Goal: Task Accomplishment & Management: Complete application form

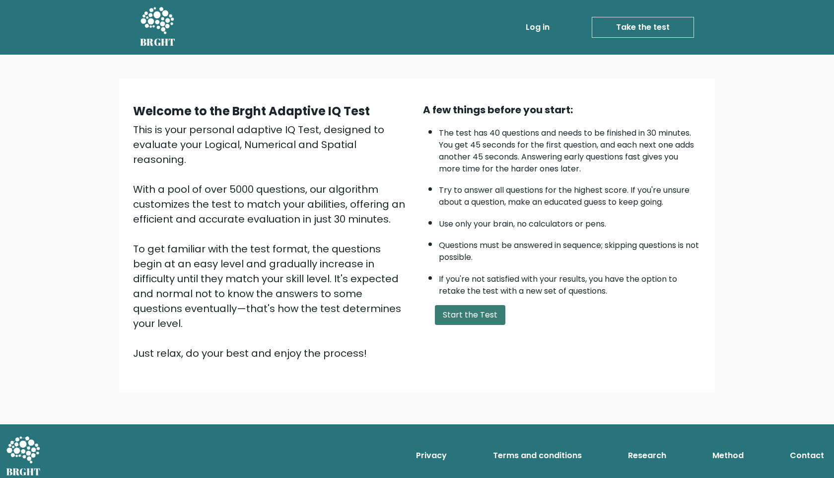
click at [473, 305] on button "Start the Test" at bounding box center [470, 315] width 71 height 20
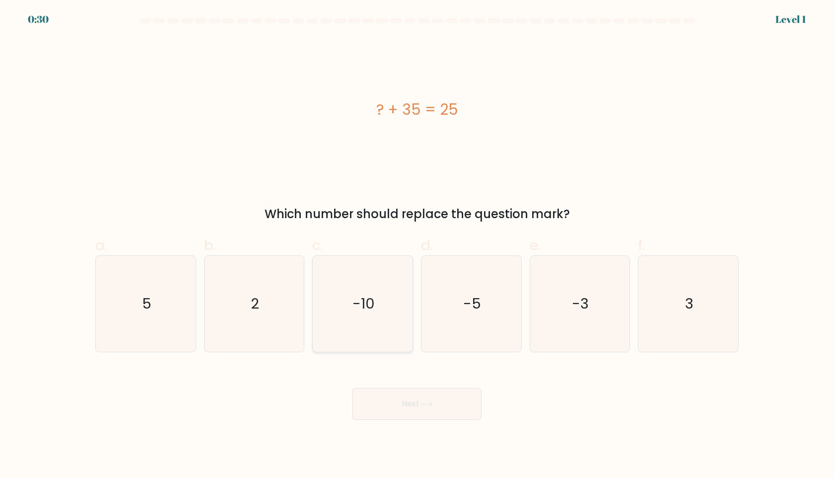
click at [381, 304] on icon "-10" at bounding box center [363, 304] width 96 height 96
click at [417, 245] on input "c. -10" at bounding box center [417, 242] width 0 height 6
radio input "true"
click at [447, 415] on button "Next" at bounding box center [417, 404] width 129 height 32
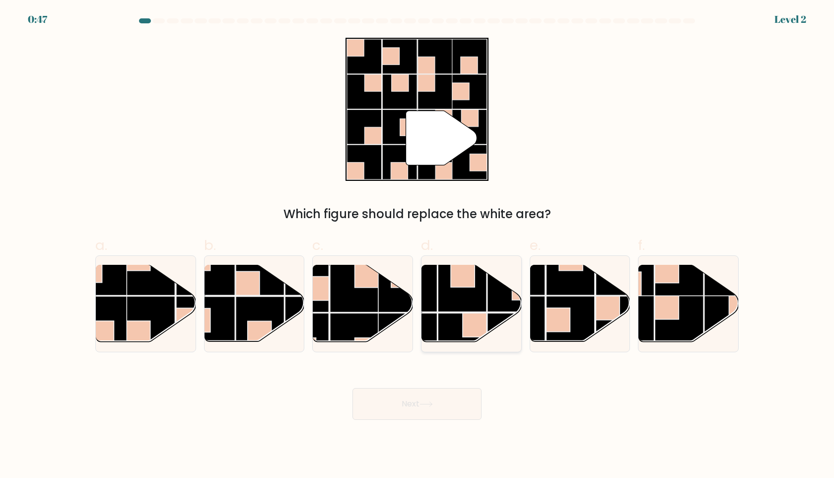
click at [457, 313] on rect at bounding box center [462, 337] width 49 height 49
click at [418, 245] on input "d." at bounding box center [417, 242] width 0 height 6
radio input "true"
click at [457, 407] on button "Next" at bounding box center [417, 404] width 129 height 32
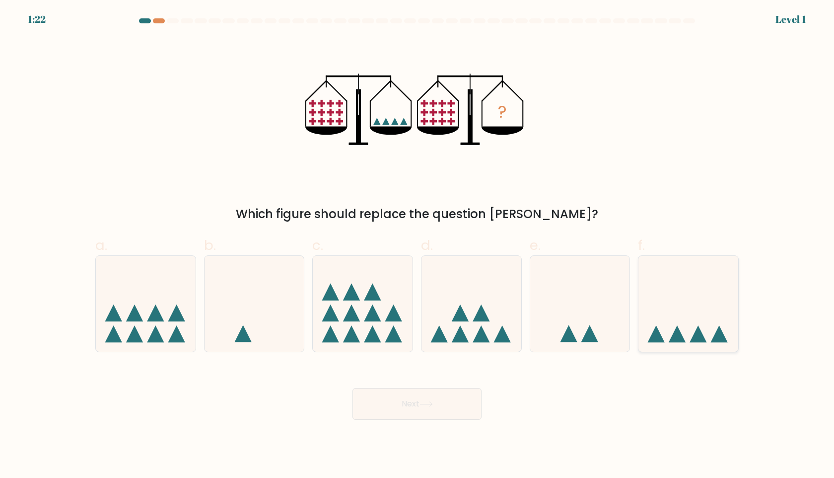
click at [683, 307] on icon at bounding box center [689, 303] width 100 height 82
click at [418, 245] on input "f." at bounding box center [417, 242] width 0 height 6
radio input "true"
click at [447, 399] on button "Next" at bounding box center [417, 404] width 129 height 32
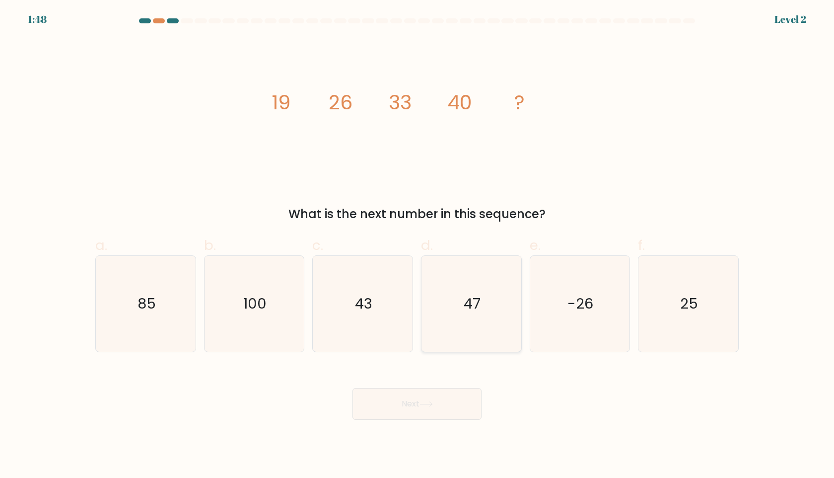
click at [469, 280] on icon "47" at bounding box center [472, 304] width 96 height 96
click at [418, 245] on input "d. 47" at bounding box center [417, 242] width 0 height 6
radio input "true"
click at [436, 405] on button "Next" at bounding box center [417, 404] width 129 height 32
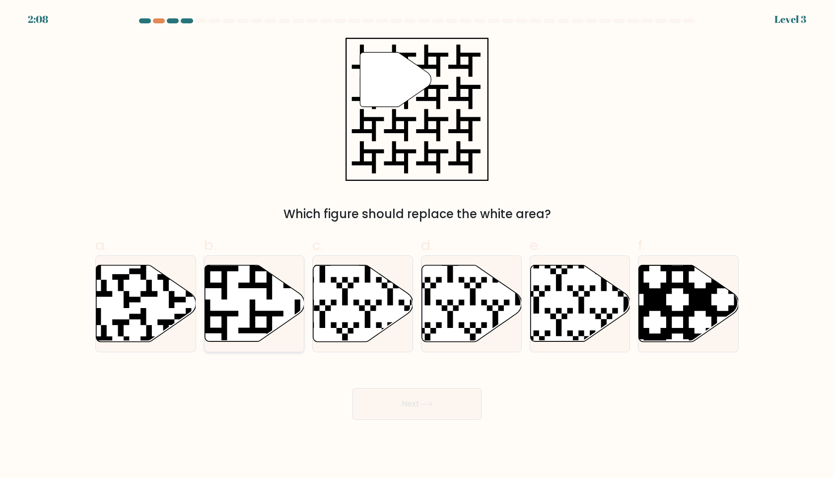
click at [278, 289] on icon at bounding box center [255, 303] width 100 height 76
click at [417, 245] on input "b." at bounding box center [417, 242] width 0 height 6
radio input "true"
click at [456, 394] on button "Next" at bounding box center [417, 404] width 129 height 32
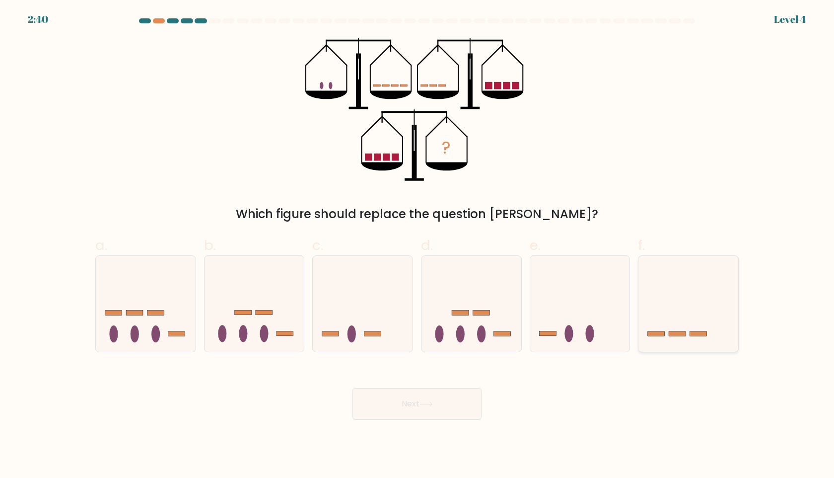
click at [692, 328] on icon at bounding box center [689, 303] width 100 height 82
click at [418, 245] on input "f." at bounding box center [417, 242] width 0 height 6
radio input "true"
click at [413, 413] on button "Next" at bounding box center [417, 404] width 129 height 32
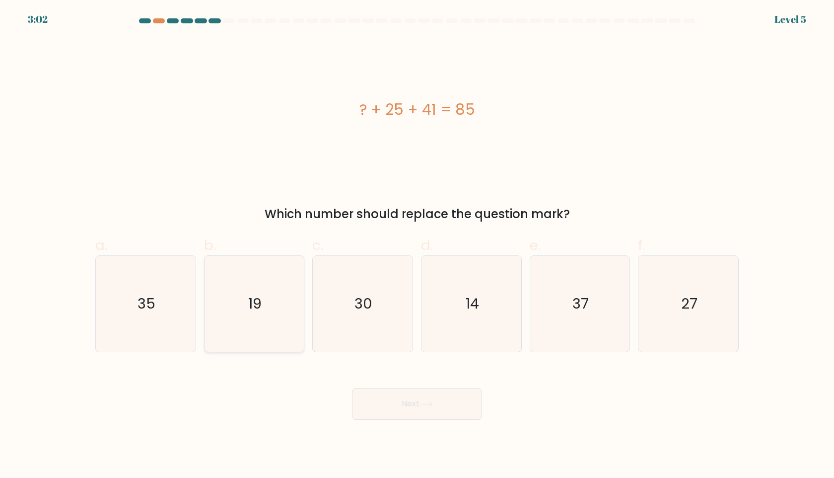
click at [237, 299] on icon "19" at bounding box center [254, 304] width 96 height 96
click at [417, 245] on input "b. 19" at bounding box center [417, 242] width 0 height 6
radio input "true"
click at [424, 397] on button "Next" at bounding box center [417, 404] width 129 height 32
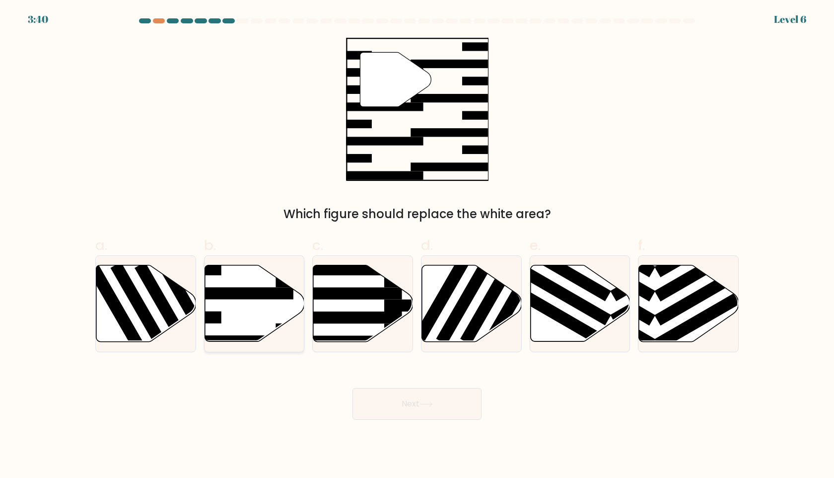
click at [265, 292] on rect at bounding box center [239, 293] width 108 height 12
click at [417, 245] on input "b." at bounding box center [417, 242] width 0 height 6
radio input "true"
click at [438, 402] on button "Next" at bounding box center [417, 404] width 129 height 32
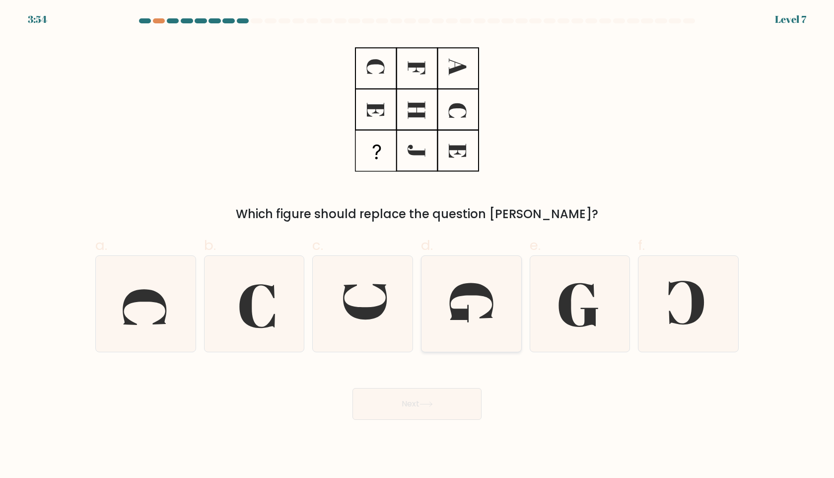
click at [506, 323] on icon at bounding box center [472, 304] width 96 height 96
click at [418, 245] on input "d." at bounding box center [417, 242] width 0 height 6
radio input "true"
click at [438, 401] on button "Next" at bounding box center [417, 404] width 129 height 32
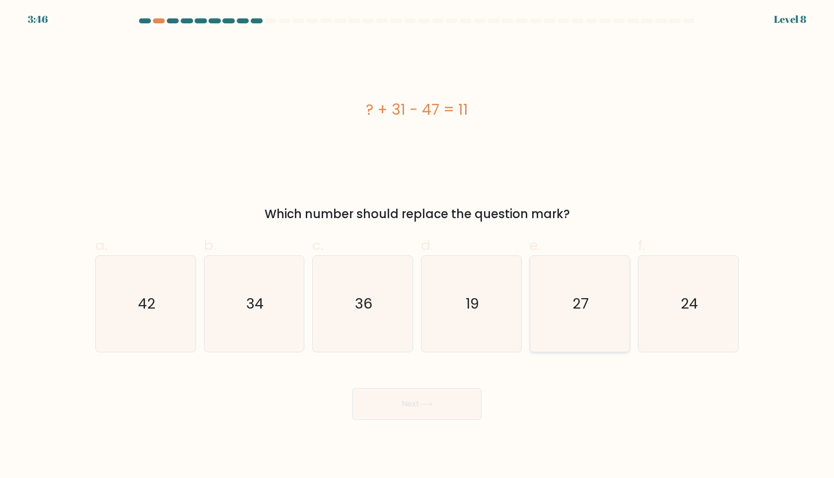
click at [626, 318] on icon "27" at bounding box center [580, 304] width 96 height 96
click at [418, 245] on input "e. 27" at bounding box center [417, 242] width 0 height 6
radio input "true"
click at [453, 406] on button "Next" at bounding box center [417, 404] width 129 height 32
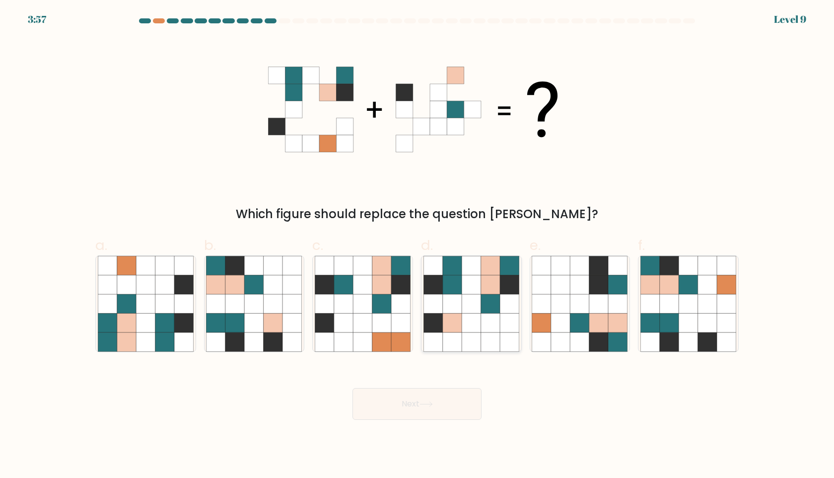
click at [461, 329] on icon at bounding box center [452, 322] width 19 height 19
click at [418, 245] on input "d." at bounding box center [417, 242] width 0 height 6
radio input "true"
click at [422, 417] on button "Next" at bounding box center [417, 404] width 129 height 32
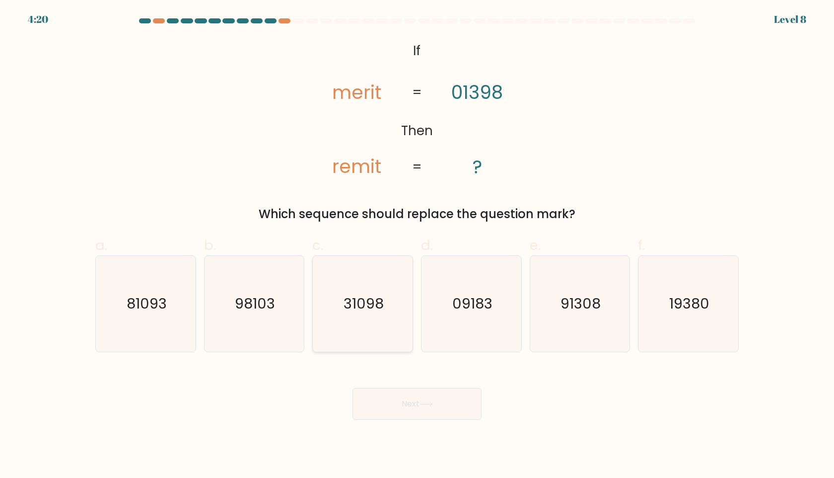
click at [384, 330] on icon "31098" at bounding box center [363, 304] width 96 height 96
click at [417, 245] on input "c. 31098" at bounding box center [417, 242] width 0 height 6
radio input "true"
click at [437, 409] on button "Next" at bounding box center [417, 404] width 129 height 32
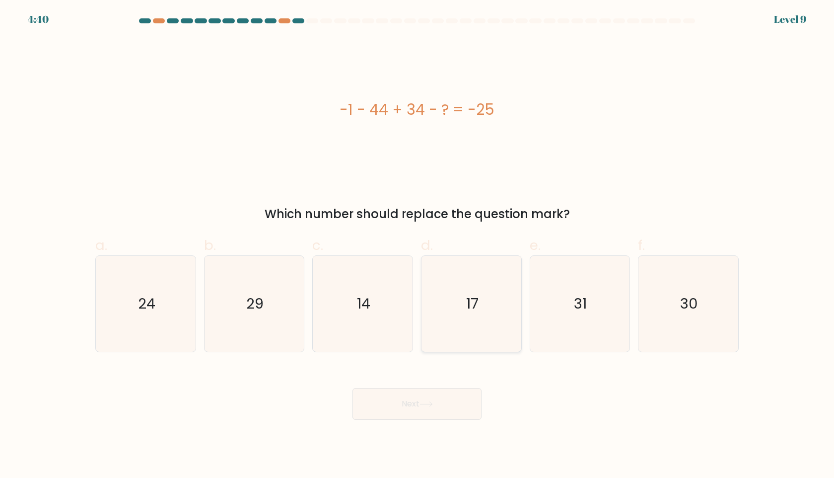
click at [483, 286] on icon "17" at bounding box center [472, 304] width 96 height 96
click at [418, 245] on input "d. 17" at bounding box center [417, 242] width 0 height 6
radio input "true"
click at [440, 415] on button "Next" at bounding box center [417, 404] width 129 height 32
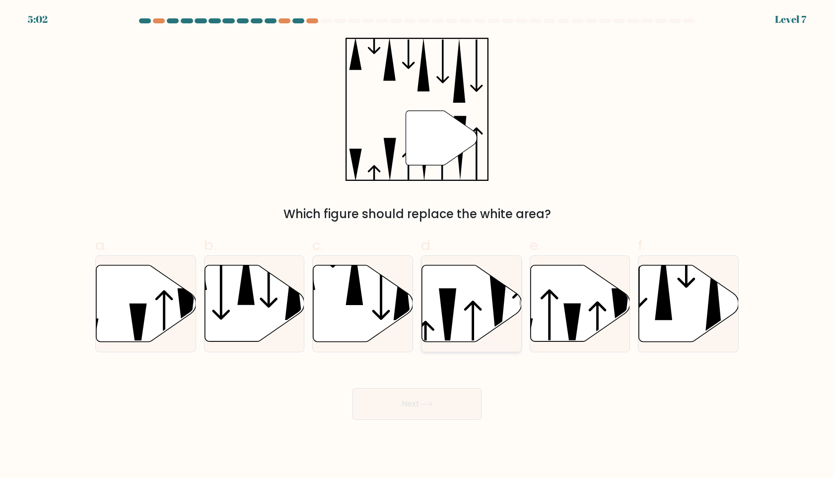
click at [460, 289] on icon at bounding box center [472, 303] width 100 height 76
click at [418, 245] on input "d." at bounding box center [417, 242] width 0 height 6
radio input "true"
click at [426, 401] on icon at bounding box center [426, 403] width 13 height 5
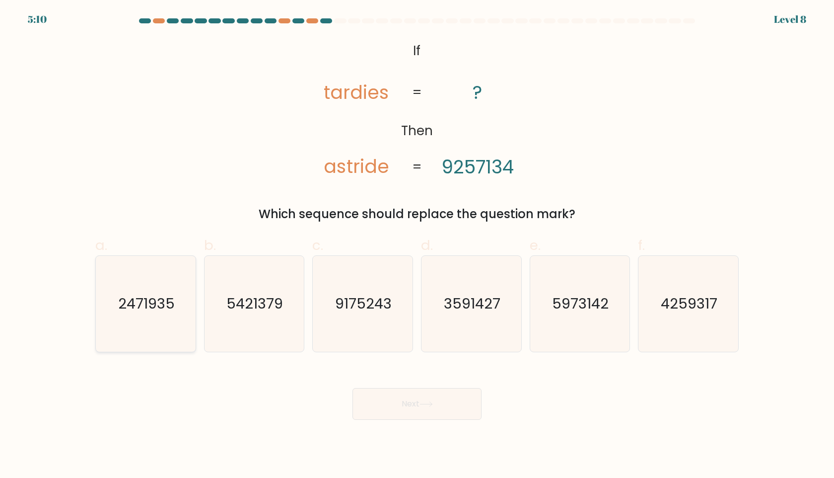
click at [153, 292] on icon "2471935" at bounding box center [146, 304] width 96 height 96
click at [417, 245] on input "a. 2471935" at bounding box center [417, 242] width 0 height 6
radio input "true"
click at [410, 403] on button "Next" at bounding box center [417, 404] width 129 height 32
click at [416, 394] on button "Next" at bounding box center [417, 404] width 129 height 32
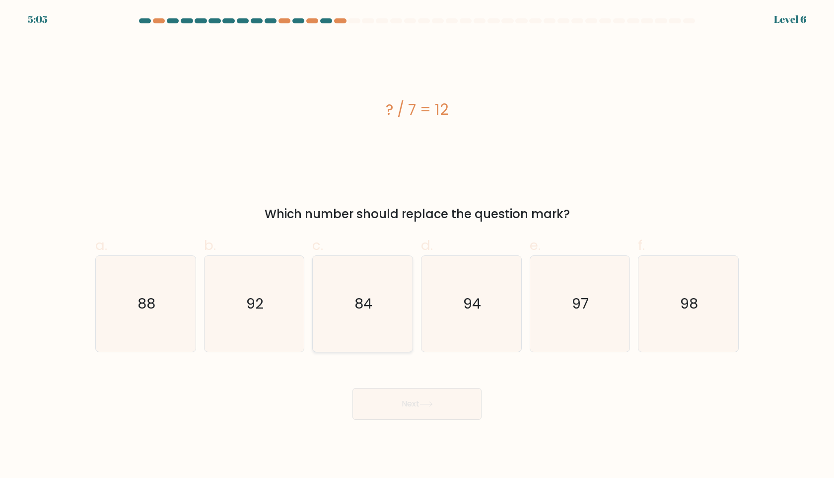
click at [381, 306] on icon "84" at bounding box center [363, 304] width 96 height 96
click at [417, 245] on input "c. 84" at bounding box center [417, 242] width 0 height 6
radio input "true"
click at [435, 407] on button "Next" at bounding box center [417, 404] width 129 height 32
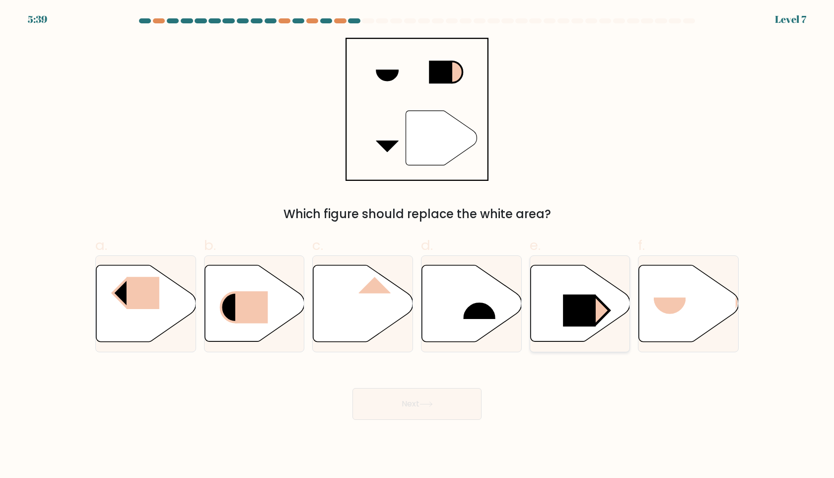
click at [582, 297] on rect at bounding box center [579, 310] width 33 height 32
click at [418, 245] on input "e." at bounding box center [417, 242] width 0 height 6
radio input "true"
click at [449, 418] on button "Next" at bounding box center [417, 404] width 129 height 32
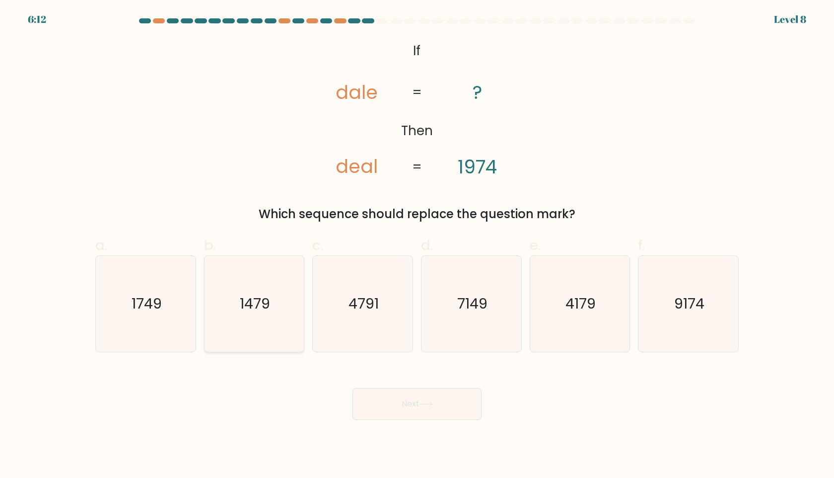
click at [264, 308] on text "1479" at bounding box center [255, 303] width 30 height 20
click at [417, 245] on input "b. 1479" at bounding box center [417, 242] width 0 height 6
radio input "true"
click at [442, 414] on button "Next" at bounding box center [417, 404] width 129 height 32
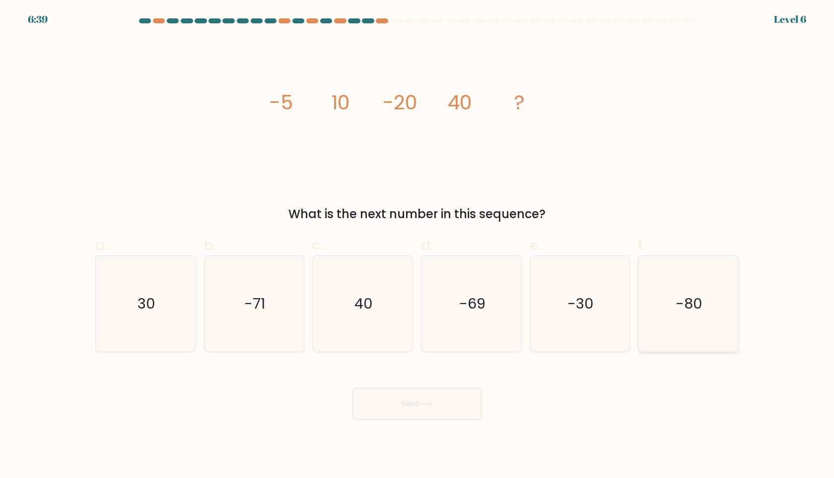
click at [692, 303] on text "-80" at bounding box center [689, 303] width 27 height 20
click at [418, 245] on input "f. -80" at bounding box center [417, 242] width 0 height 6
radio input "true"
click at [460, 408] on button "Next" at bounding box center [417, 404] width 129 height 32
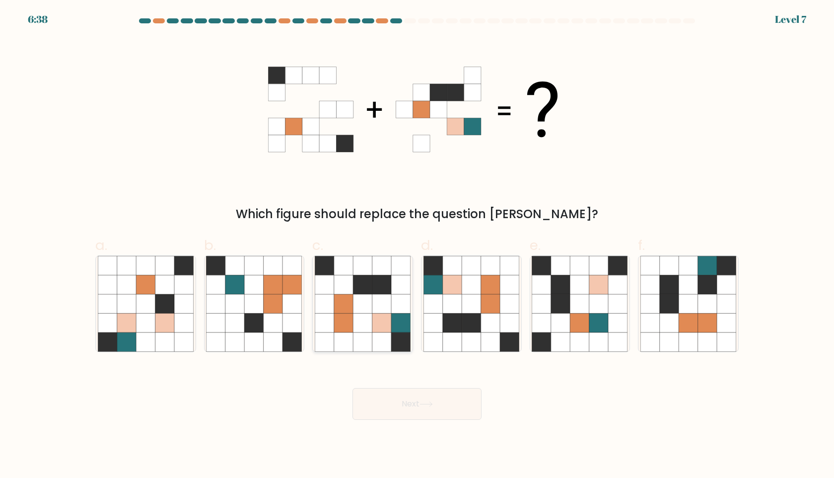
click at [381, 332] on icon at bounding box center [381, 322] width 19 height 19
click at [417, 245] on input "c." at bounding box center [417, 242] width 0 height 6
radio input "true"
click at [474, 408] on button "Next" at bounding box center [417, 404] width 129 height 32
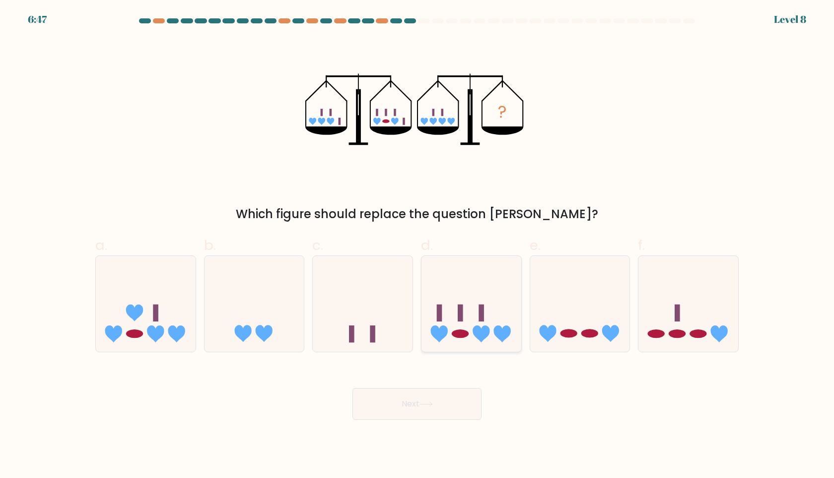
click at [502, 333] on icon at bounding box center [502, 333] width 17 height 17
click at [418, 245] on input "d." at bounding box center [417, 242] width 0 height 6
radio input "true"
click at [458, 429] on body "6:47 Level 8" at bounding box center [417, 239] width 834 height 478
click at [453, 404] on button "Next" at bounding box center [417, 404] width 129 height 32
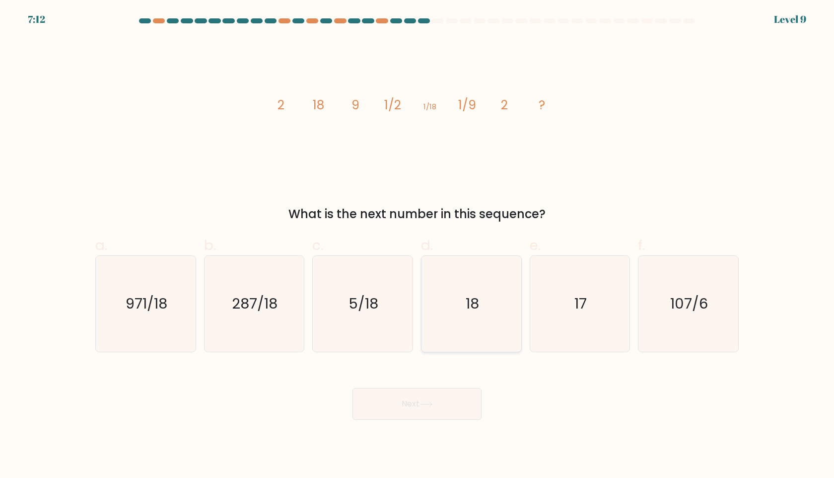
click at [473, 311] on text "18" at bounding box center [472, 303] width 13 height 20
click at [418, 245] on input "d. 18" at bounding box center [417, 242] width 0 height 6
radio input "true"
click at [447, 425] on body "7:11 Level 9" at bounding box center [417, 239] width 834 height 478
click at [440, 412] on button "Next" at bounding box center [417, 404] width 129 height 32
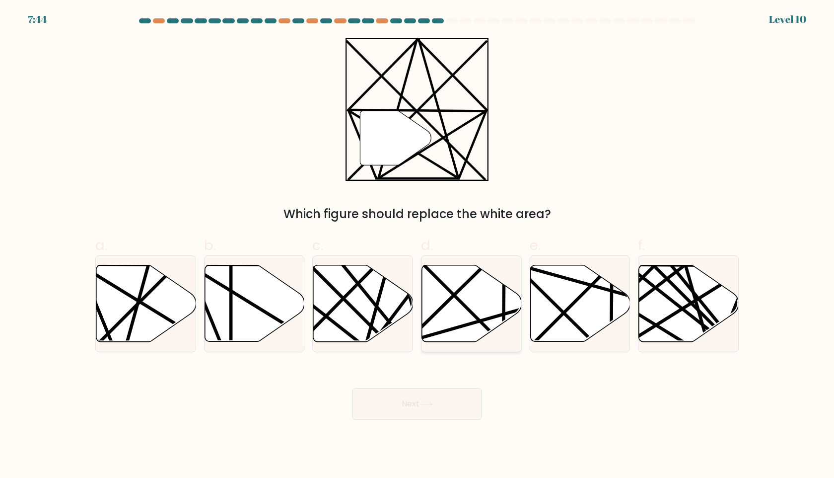
click at [455, 309] on icon at bounding box center [472, 303] width 100 height 76
click at [418, 245] on input "d." at bounding box center [417, 242] width 0 height 6
radio input "true"
click at [437, 396] on button "Next" at bounding box center [417, 404] width 129 height 32
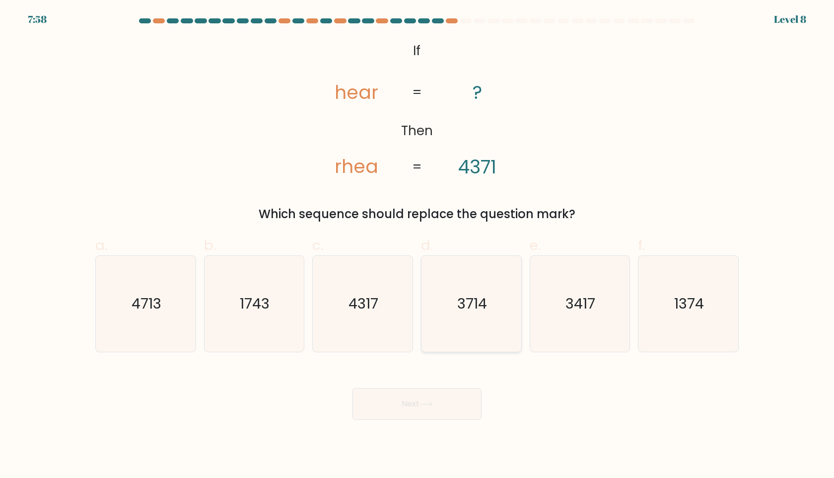
click at [471, 313] on icon "3714" at bounding box center [472, 304] width 96 height 96
click at [418, 245] on input "d. 3714" at bounding box center [417, 242] width 0 height 6
radio input "true"
click at [426, 413] on button "Next" at bounding box center [417, 404] width 129 height 32
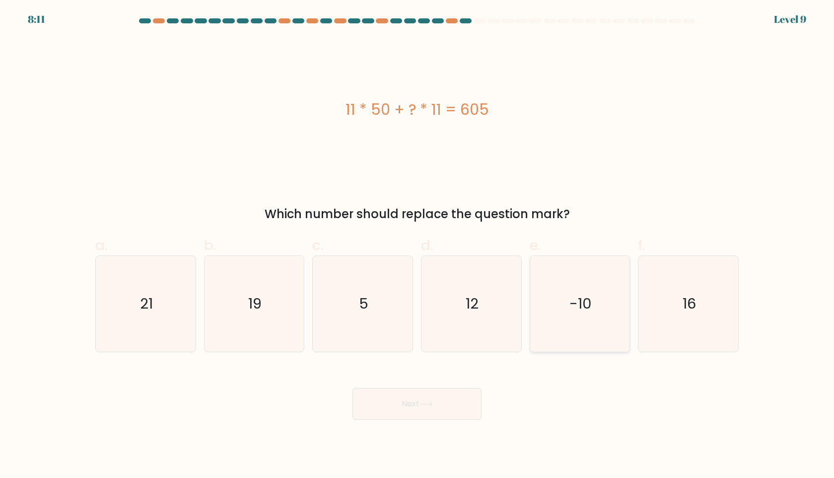
click at [598, 324] on icon "-10" at bounding box center [580, 304] width 96 height 96
click at [418, 245] on input "e. -10" at bounding box center [417, 242] width 0 height 6
radio input "true"
click at [444, 411] on button "Next" at bounding box center [417, 404] width 129 height 32
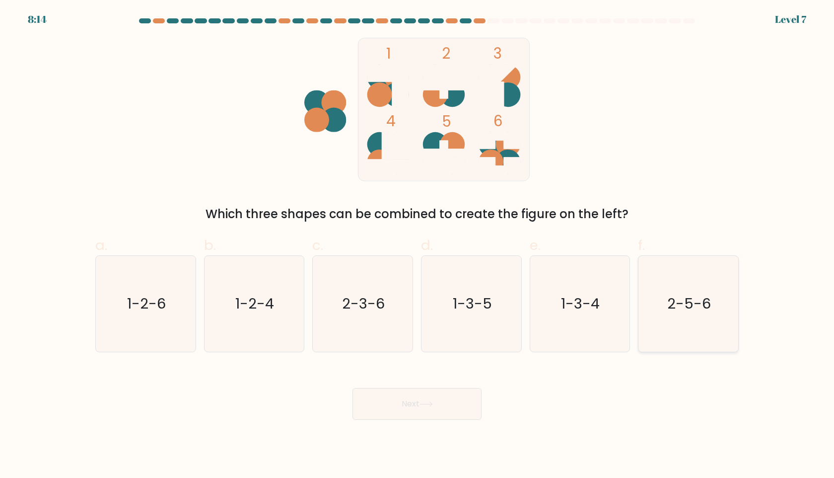
click at [657, 295] on icon "2-5-6" at bounding box center [689, 304] width 96 height 96
click at [418, 245] on input "f. 2-5-6" at bounding box center [417, 242] width 0 height 6
radio input "true"
click at [465, 398] on button "Next" at bounding box center [417, 404] width 129 height 32
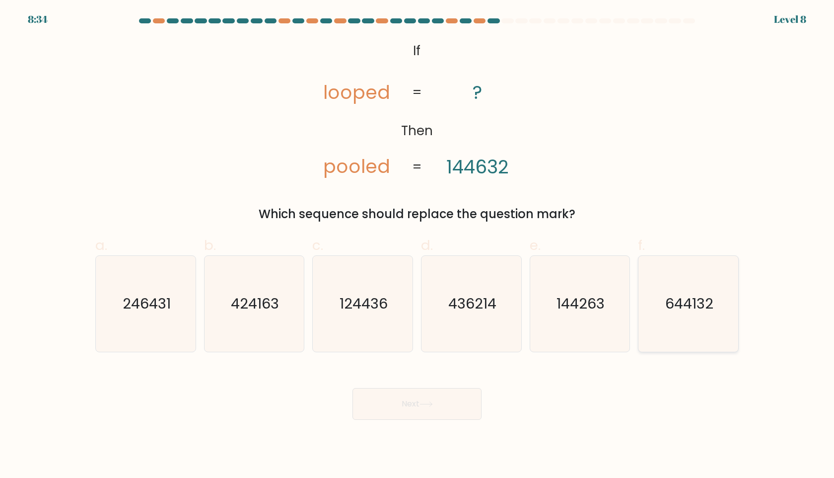
click at [664, 281] on icon "644132" at bounding box center [689, 304] width 96 height 96
click at [418, 245] on input "f. 644132" at bounding box center [417, 242] width 0 height 6
radio input "true"
click at [430, 400] on button "Next" at bounding box center [417, 404] width 129 height 32
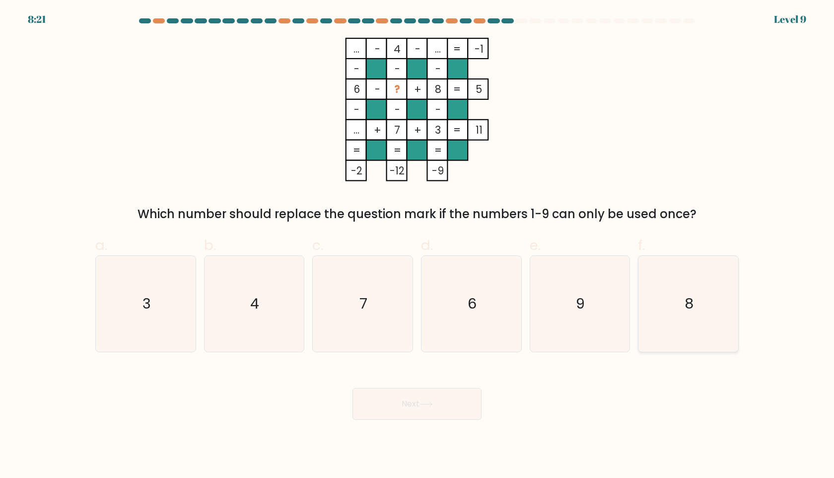
click at [660, 311] on icon "8" at bounding box center [689, 304] width 96 height 96
click at [418, 245] on input "f. 8" at bounding box center [417, 242] width 0 height 6
radio input "true"
click at [453, 392] on button "Next" at bounding box center [417, 404] width 129 height 32
click at [406, 403] on button "Next" at bounding box center [417, 404] width 129 height 32
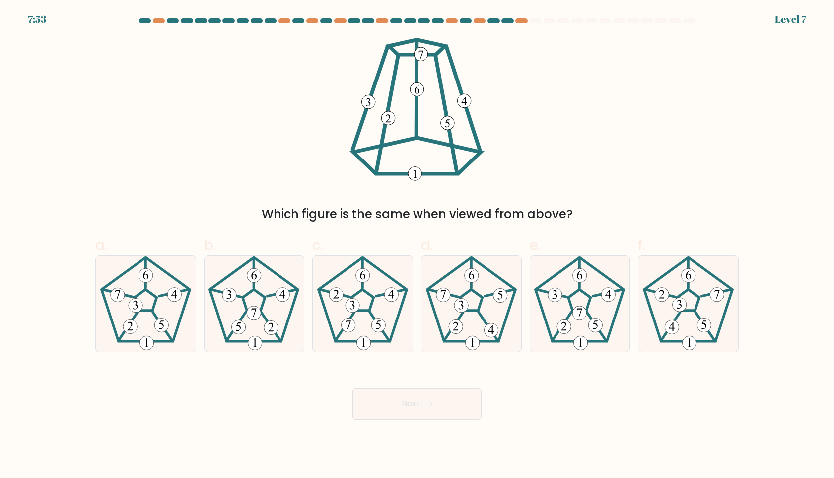
click at [566, 252] on label "e." at bounding box center [580, 293] width 101 height 117
click at [418, 245] on input "e." at bounding box center [417, 242] width 0 height 6
radio input "true"
click at [428, 391] on button "Next" at bounding box center [417, 404] width 129 height 32
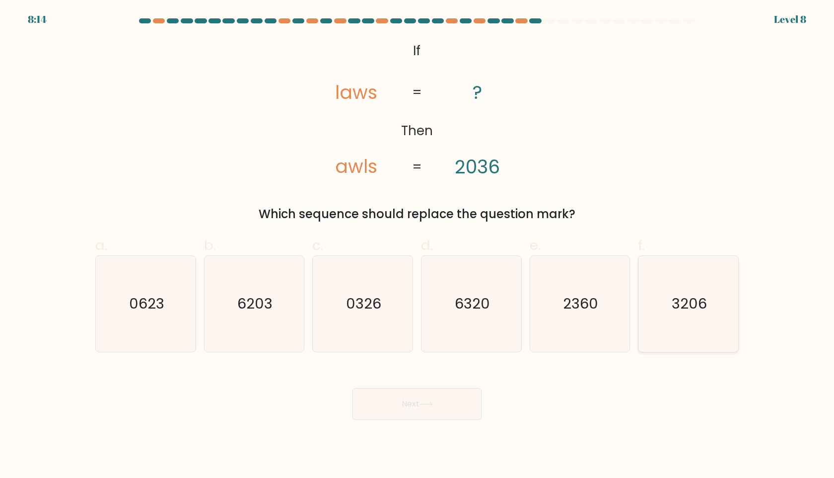
click at [676, 343] on icon "3206" at bounding box center [689, 304] width 96 height 96
click at [418, 245] on input "f. 3206" at bounding box center [417, 242] width 0 height 6
radio input "true"
click at [398, 405] on button "Next" at bounding box center [417, 404] width 129 height 32
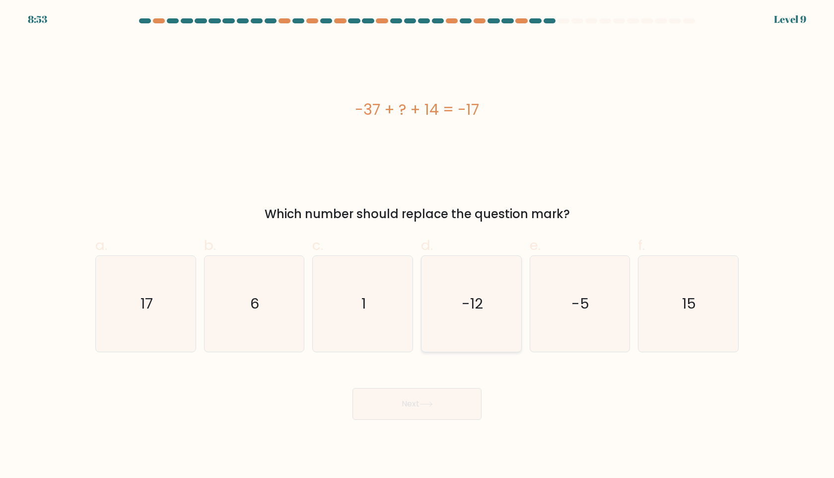
click at [509, 330] on icon "-12" at bounding box center [472, 304] width 96 height 96
click at [418, 245] on input "d. -12" at bounding box center [417, 242] width 0 height 6
radio input "true"
click at [460, 409] on button "Next" at bounding box center [417, 404] width 129 height 32
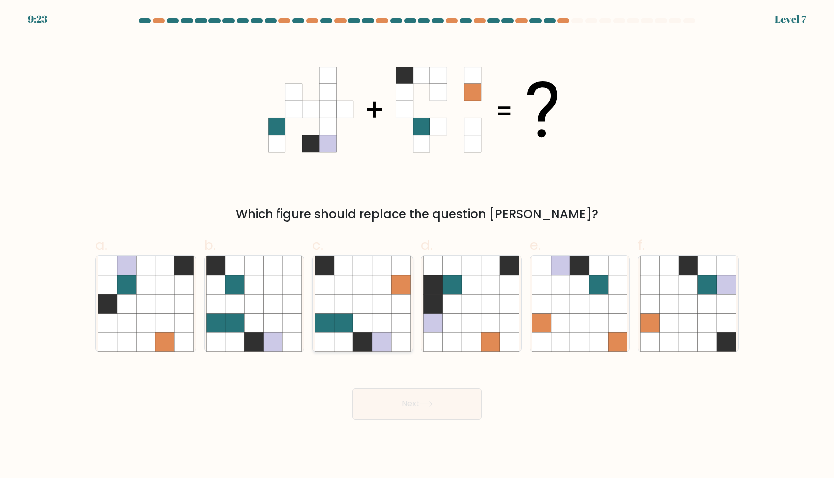
click at [336, 293] on icon at bounding box center [343, 284] width 19 height 19
click at [417, 245] on input "c." at bounding box center [417, 242] width 0 height 6
radio input "true"
click at [449, 401] on button "Next" at bounding box center [417, 404] width 129 height 32
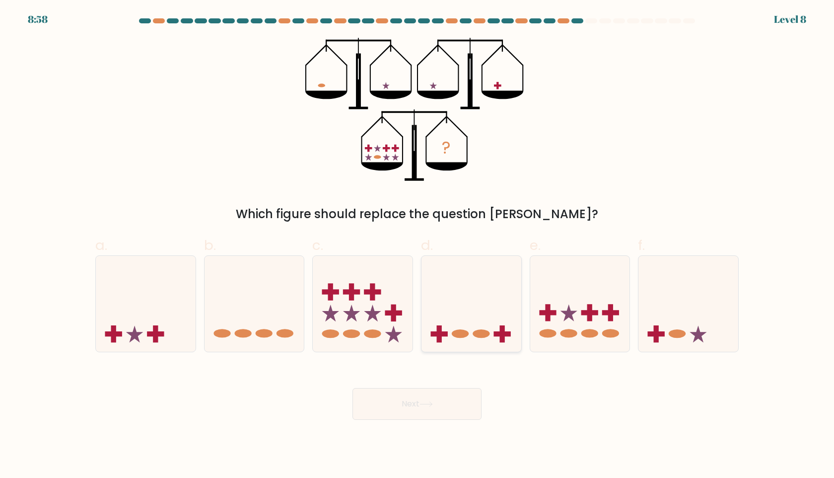
click at [480, 322] on icon at bounding box center [472, 303] width 100 height 82
click at [418, 245] on input "d." at bounding box center [417, 242] width 0 height 6
radio input "true"
click at [433, 402] on icon at bounding box center [426, 403] width 13 height 5
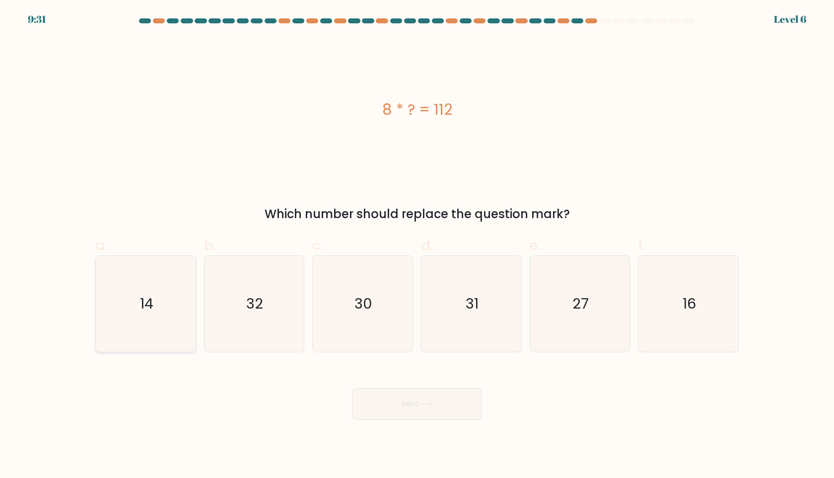
click at [189, 328] on icon "14" at bounding box center [146, 304] width 96 height 96
click at [417, 245] on input "a. 14" at bounding box center [417, 242] width 0 height 6
radio input "true"
click at [423, 397] on button "Next" at bounding box center [417, 404] width 129 height 32
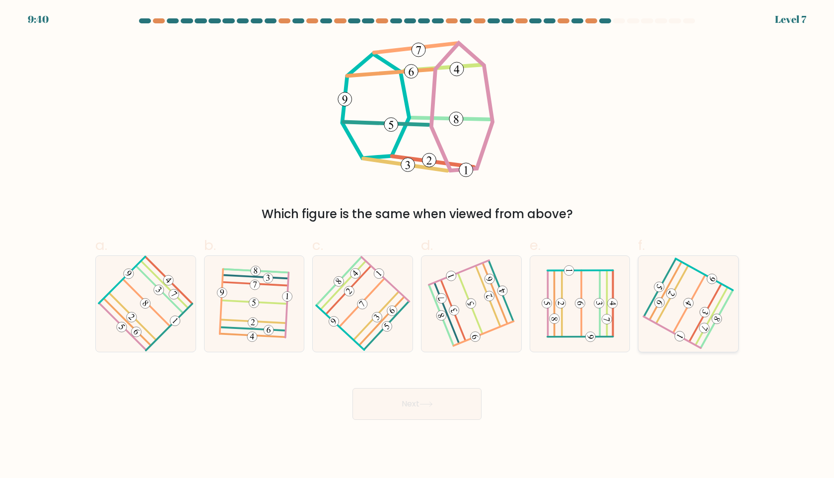
click at [695, 316] on icon at bounding box center [689, 303] width 76 height 76
click at [418, 245] on input "f." at bounding box center [417, 242] width 0 height 6
radio input "true"
click at [431, 405] on icon at bounding box center [426, 403] width 13 height 5
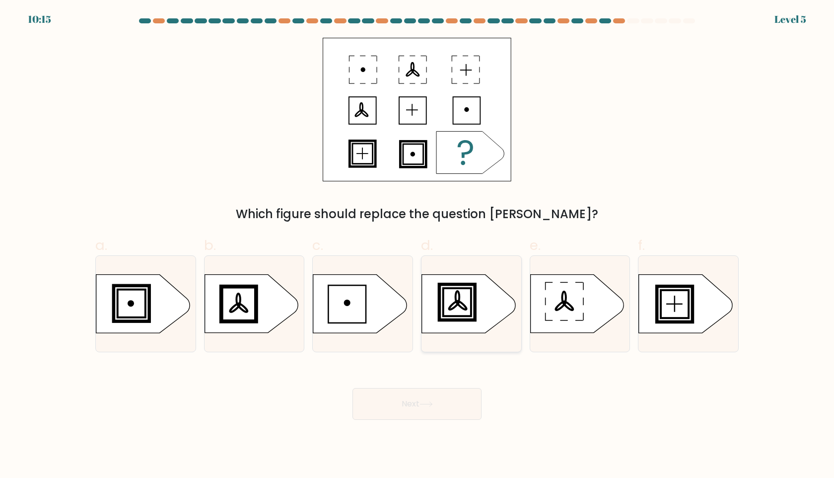
click at [464, 293] on icon at bounding box center [468, 304] width 93 height 58
click at [418, 245] on input "d." at bounding box center [417, 242] width 0 height 6
radio input "true"
click at [452, 398] on button "Next" at bounding box center [417, 404] width 129 height 32
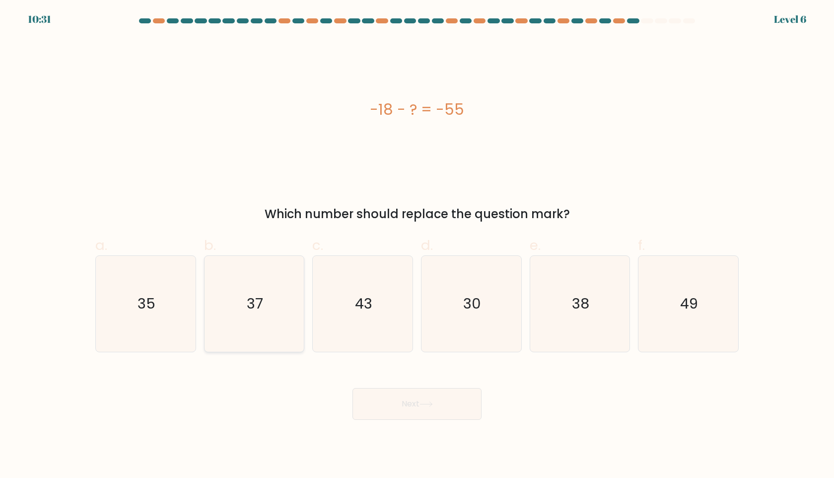
click at [243, 315] on icon "37" at bounding box center [254, 304] width 96 height 96
click at [417, 245] on input "b. 37" at bounding box center [417, 242] width 0 height 6
radio input "true"
click at [408, 404] on button "Next" at bounding box center [417, 404] width 129 height 32
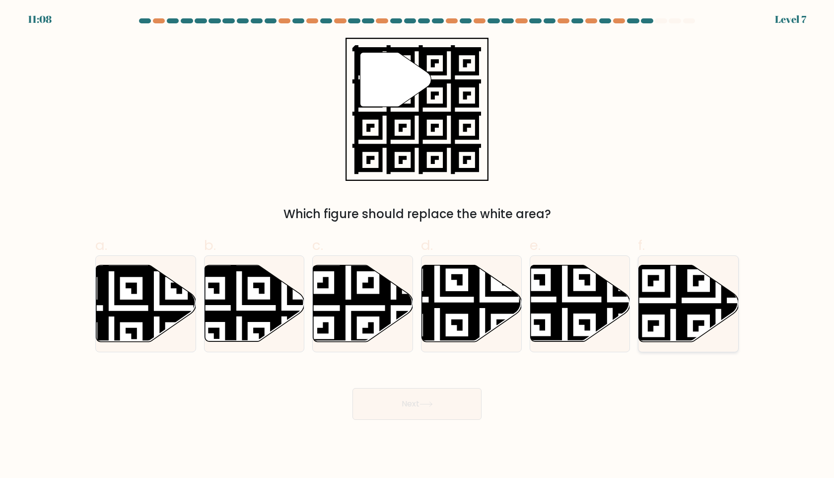
click at [698, 322] on icon at bounding box center [718, 345] width 181 height 181
click at [418, 245] on input "f." at bounding box center [417, 242] width 0 height 6
radio input "true"
click at [429, 403] on icon at bounding box center [426, 403] width 13 height 5
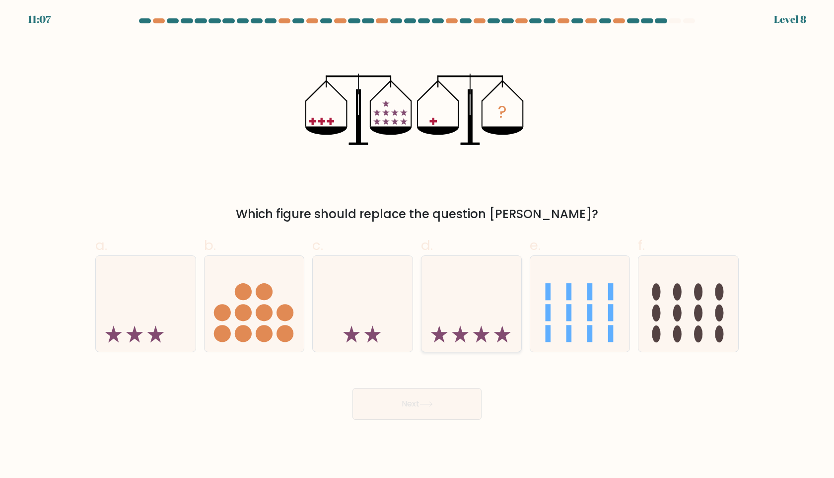
click at [477, 323] on icon at bounding box center [472, 303] width 100 height 82
click at [418, 245] on input "d." at bounding box center [417, 242] width 0 height 6
radio input "true"
click at [445, 408] on button "Next" at bounding box center [417, 404] width 129 height 32
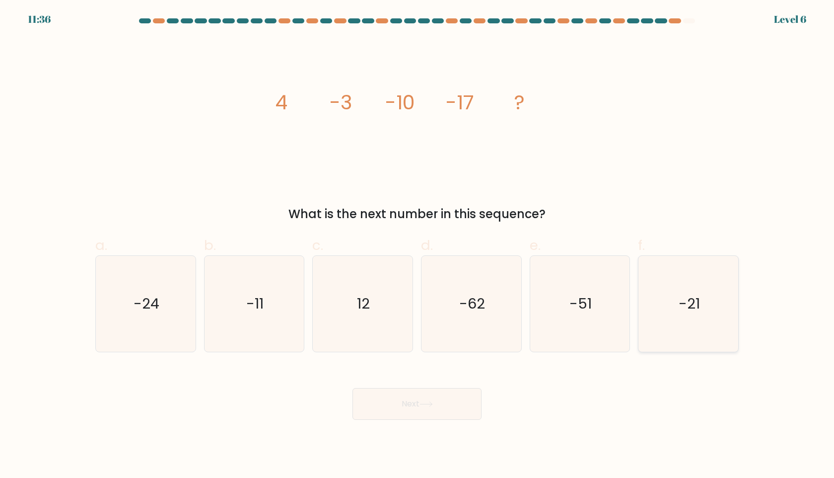
click at [655, 315] on icon "-21" at bounding box center [689, 304] width 96 height 96
click at [418, 245] on input "f. -21" at bounding box center [417, 242] width 0 height 6
radio input "true"
click at [411, 406] on button "Next" at bounding box center [417, 404] width 129 height 32
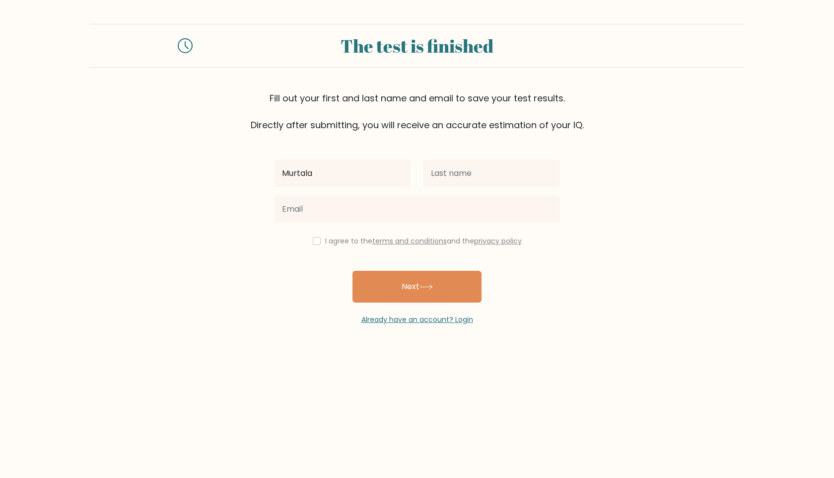
type input "Murtala"
click at [484, 174] on input "text" at bounding box center [491, 173] width 137 height 28
type input "abdulganiy"
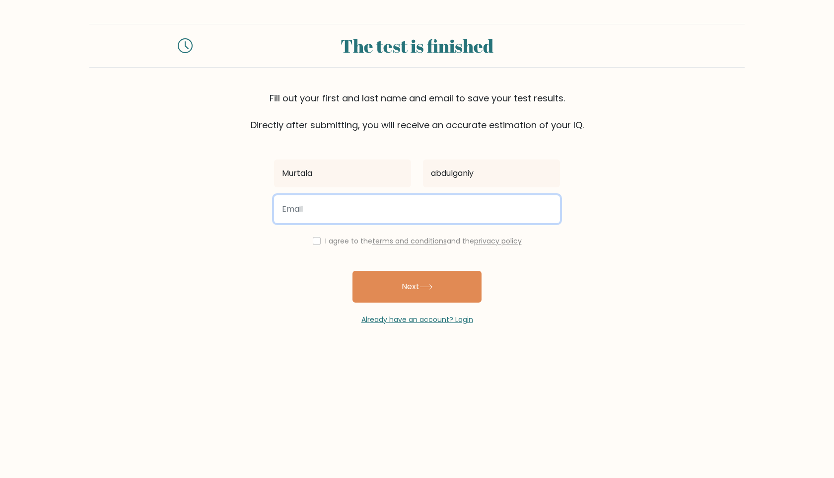
click at [414, 209] on input "email" at bounding box center [417, 209] width 286 height 28
type input "murtalaabdulganiy11@gmail.com"
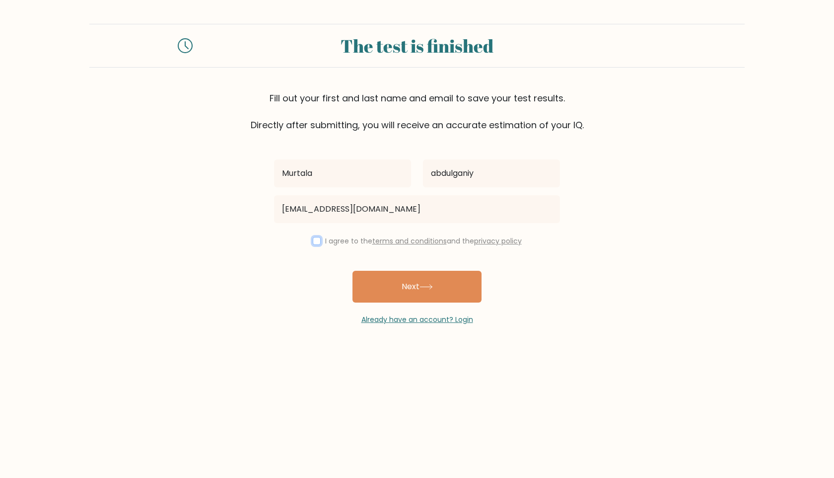
click at [313, 240] on input "checkbox" at bounding box center [317, 241] width 8 height 8
checkbox input "true"
click at [404, 286] on button "Next" at bounding box center [417, 287] width 129 height 32
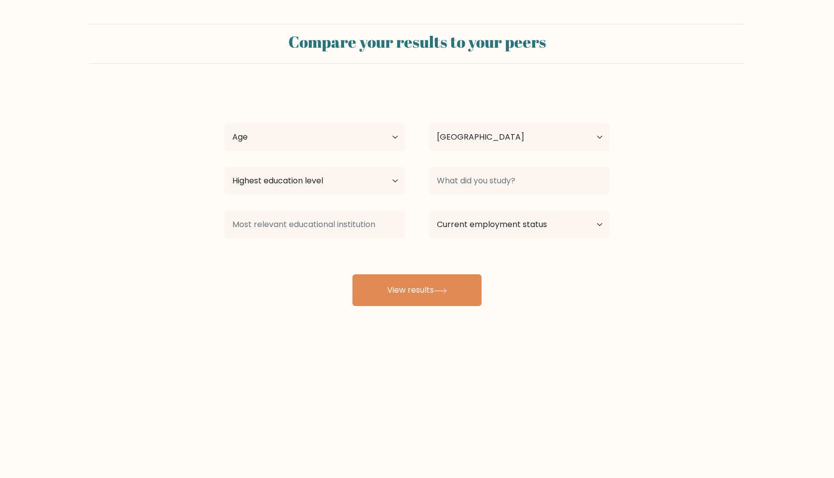
select select "NG"
click at [360, 139] on select "Age Under 18 years old 18-24 years old 25-34 years old 35-44 years old 45-54 ye…" at bounding box center [314, 137] width 181 height 28
select select "18_24"
click at [224, 123] on select "Age Under 18 years old 18-24 years old 25-34 years old 35-44 years old 45-54 ye…" at bounding box center [314, 137] width 181 height 28
click at [527, 128] on select "Country Afghanistan Albania Algeria American Samoa Andorra Angola Anguilla Anta…" at bounding box center [519, 137] width 181 height 28
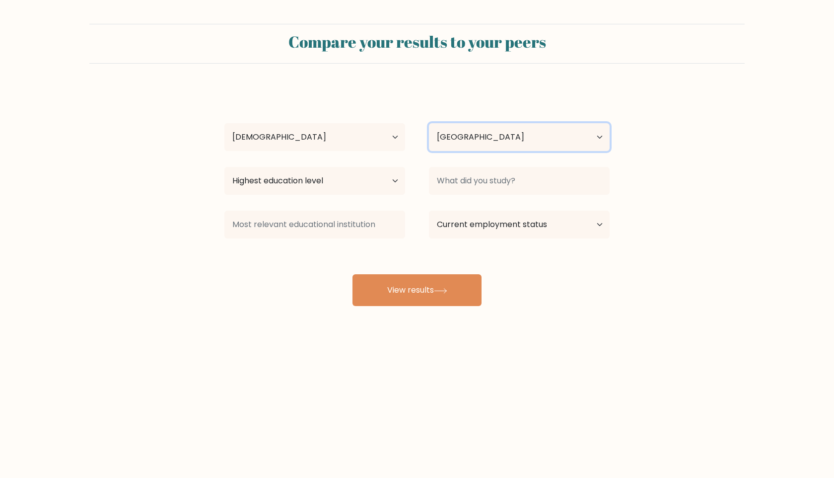
click at [429, 123] on select "Country Afghanistan Albania Algeria American Samoa Andorra Angola Anguilla Anta…" at bounding box center [519, 137] width 181 height 28
click at [276, 181] on select "Highest education level No schooling Primary Lower Secondary Upper Secondary Oc…" at bounding box center [314, 181] width 181 height 28
select select "doctoral_degree"
click at [224, 167] on select "Highest education level No schooling Primary Lower Secondary Upper Secondary Oc…" at bounding box center [314, 181] width 181 height 28
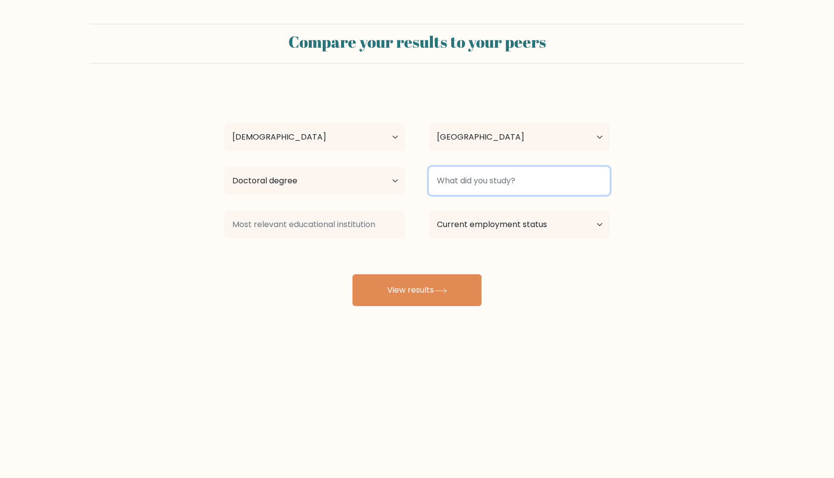
click at [503, 178] on input at bounding box center [519, 181] width 181 height 28
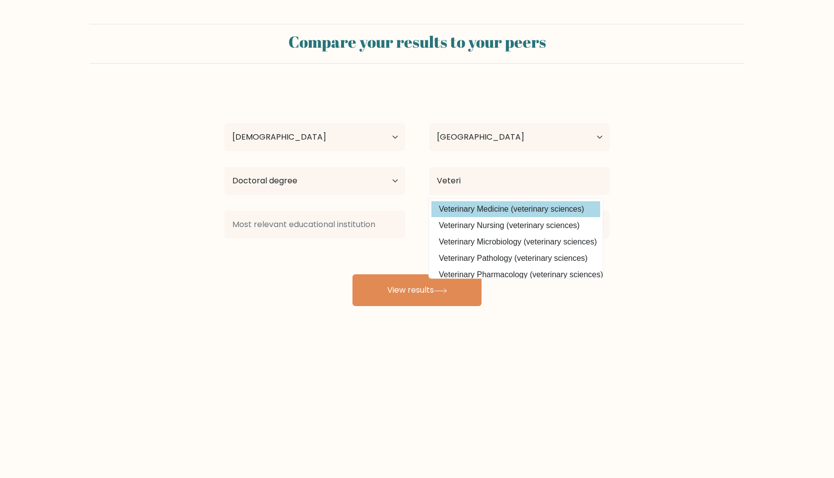
click at [486, 208] on option "Veterinary Medicine (veterinary sciences)" at bounding box center [516, 209] width 169 height 16
type input "Veterinary Medicine"
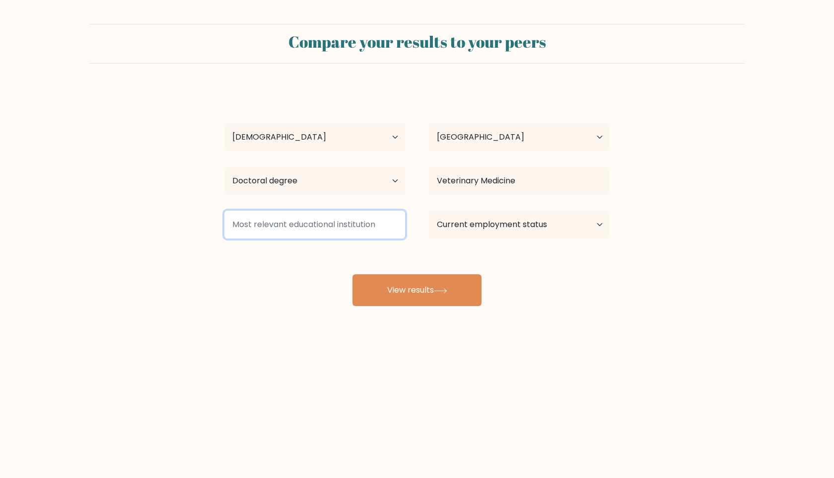
click at [340, 228] on input at bounding box center [314, 225] width 181 height 28
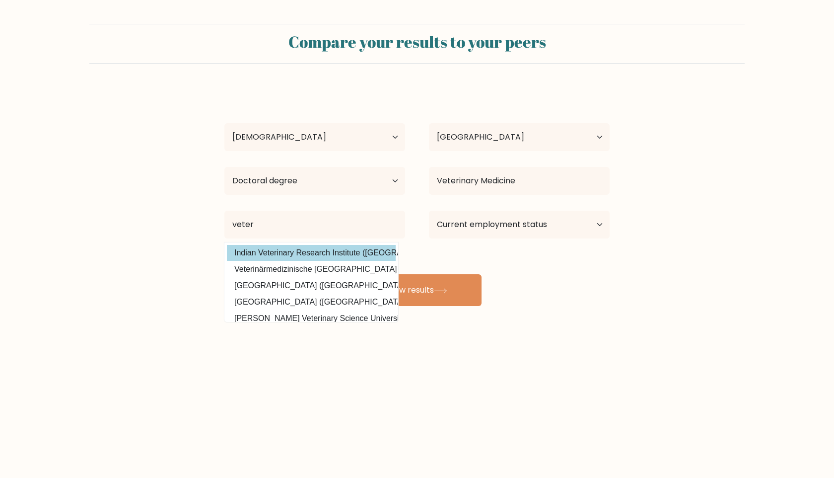
click at [312, 255] on option "Indian Veterinary Research Institute (India)" at bounding box center [311, 253] width 169 height 16
type input "Indian Veterinary Research Institute"
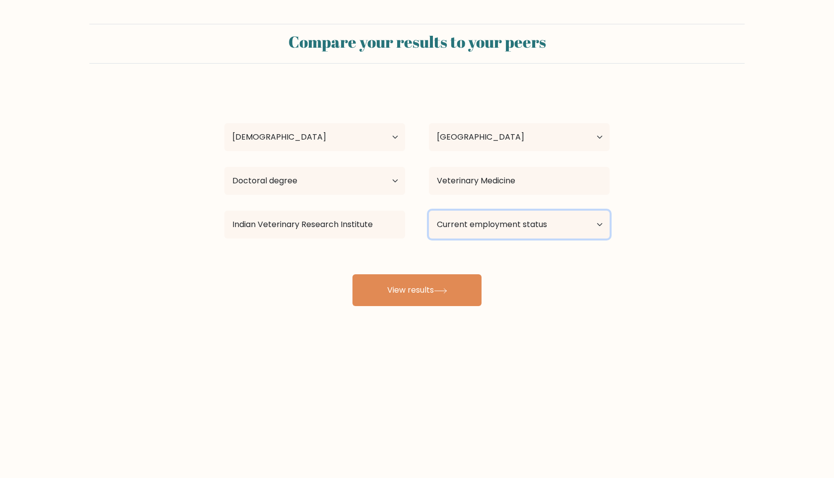
click at [510, 223] on select "Current employment status Employed Student Retired Other / prefer not to answer" at bounding box center [519, 225] width 181 height 28
click at [429, 211] on select "Current employment status Employed Student Retired Other / prefer not to answer" at bounding box center [519, 225] width 181 height 28
click at [434, 288] on div "Murtala abdulganiy Age Under 18 years old 18-24 years old 25-34 years old 35-44…" at bounding box center [416, 196] width 397 height 218
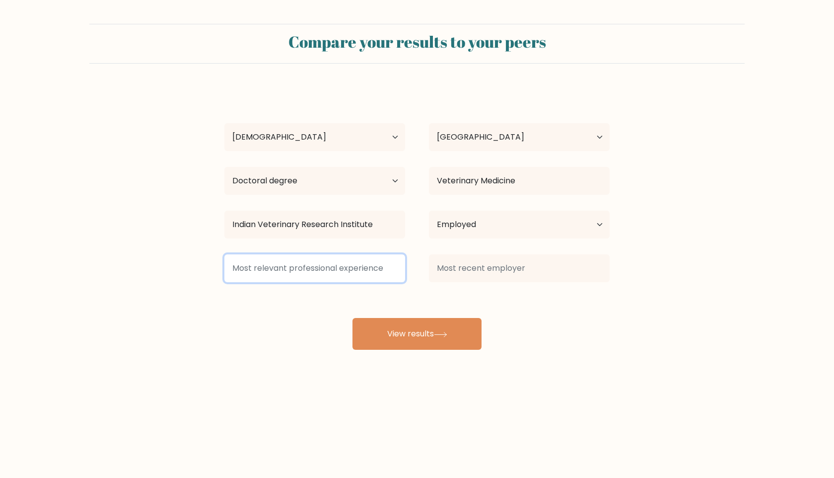
click at [364, 266] on input at bounding box center [314, 268] width 181 height 28
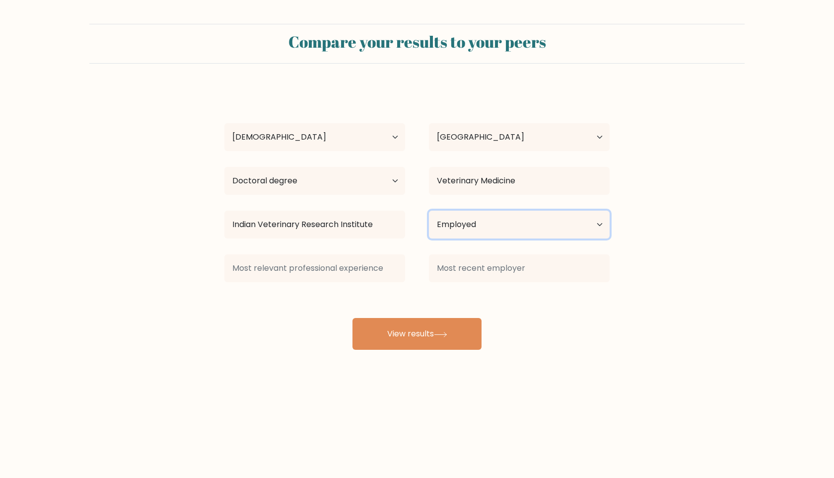
click at [526, 230] on select "Current employment status Employed Student Retired Other / prefer not to answer" at bounding box center [519, 225] width 181 height 28
select select "student"
click at [429, 211] on select "Current employment status Employed Student Retired Other / prefer not to answer" at bounding box center [519, 225] width 181 height 28
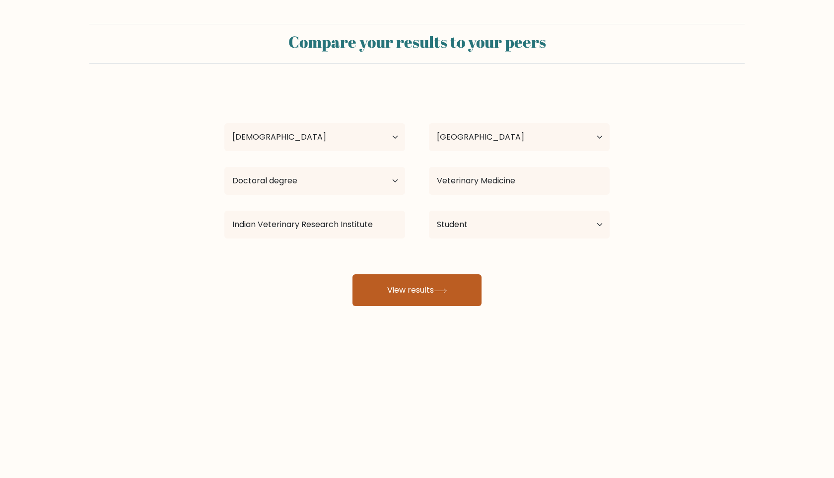
click at [440, 303] on button "View results" at bounding box center [417, 290] width 129 height 32
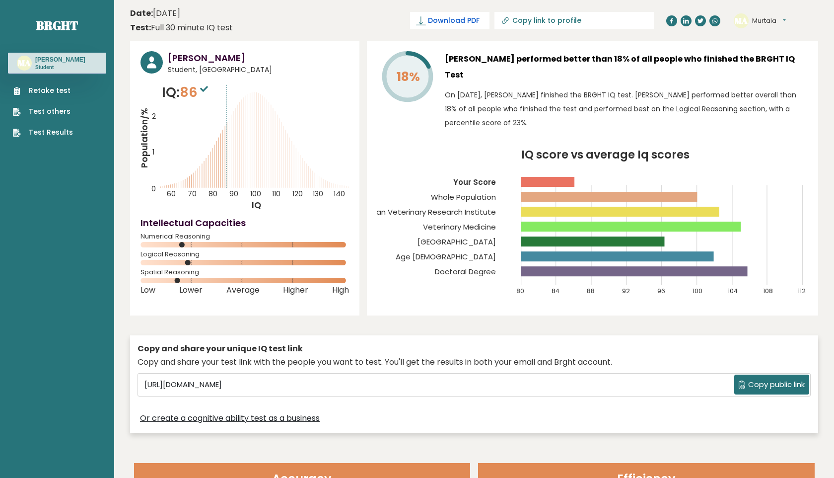
click at [480, 25] on span "Download PDF" at bounding box center [454, 20] width 52 height 10
click at [786, 19] on button "Murtala" at bounding box center [769, 21] width 34 height 10
click at [391, 127] on div "18%" at bounding box center [407, 92] width 60 height 83
click at [778, 19] on button "Murtala" at bounding box center [769, 21] width 34 height 10
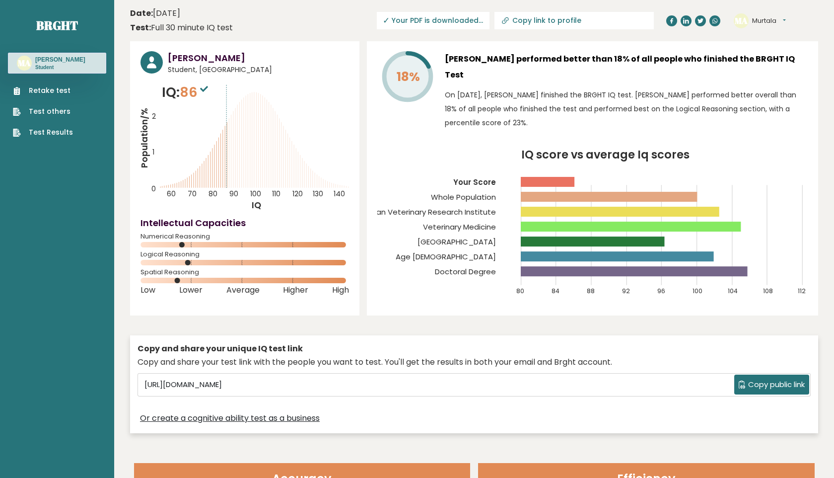
click at [772, 18] on button "Murtala" at bounding box center [769, 21] width 34 height 10
click at [765, 51] on link "Profile" at bounding box center [778, 50] width 51 height 14
